Goal: Task Accomplishment & Management: Use online tool/utility

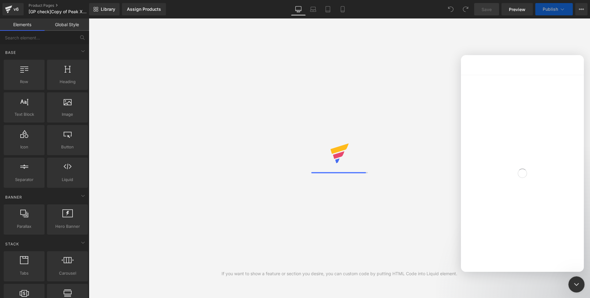
click at [572, 282] on icon "Close Intercom Messenger" at bounding box center [575, 282] width 7 height 7
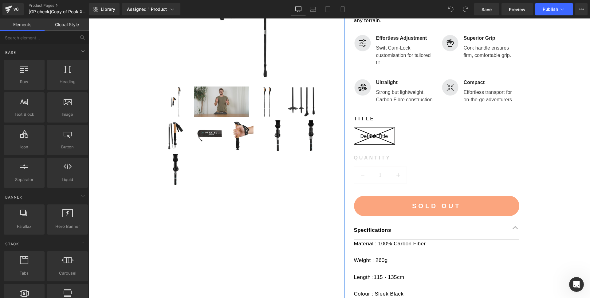
scroll to position [249, 0]
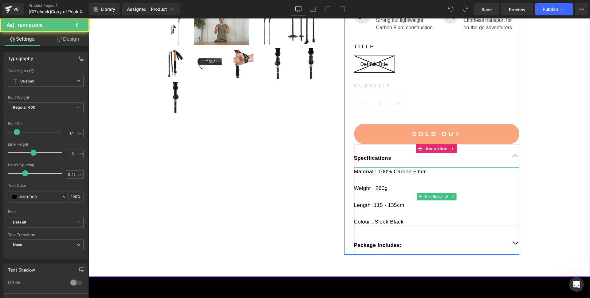
click at [403, 186] on p "Weight : 260g" at bounding box center [436, 188] width 165 height 8
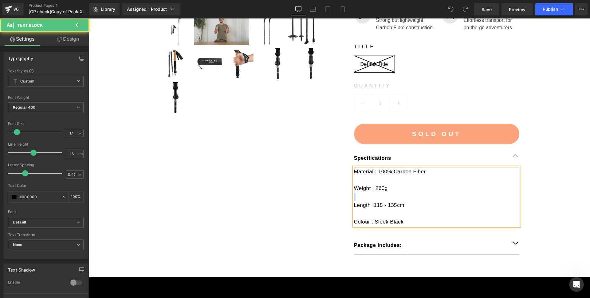
click at [403, 186] on p "Weight : 260g" at bounding box center [436, 188] width 165 height 8
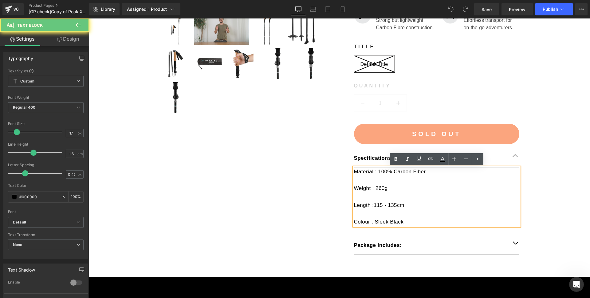
click at [400, 188] on p "Weight : 260g" at bounding box center [436, 188] width 165 height 8
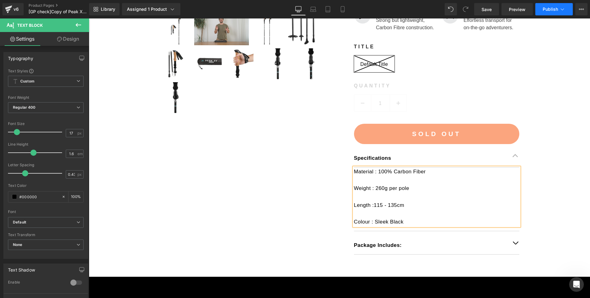
click at [547, 6] on button "Publish" at bounding box center [554, 9] width 38 height 12
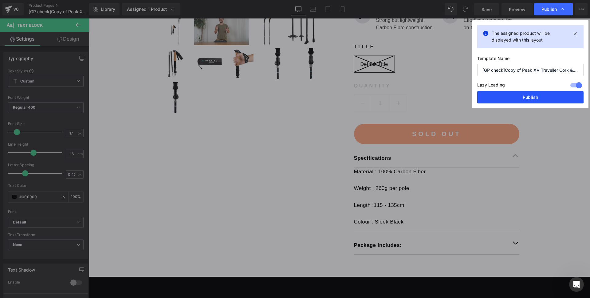
click at [525, 98] on button "Publish" at bounding box center [530, 97] width 106 height 12
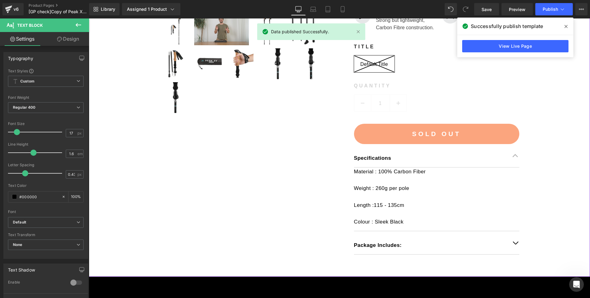
click at [552, 91] on div "Staff Pick (P) Image" at bounding box center [339, 41] width 501 height 432
